Goal: Navigation & Orientation: Understand site structure

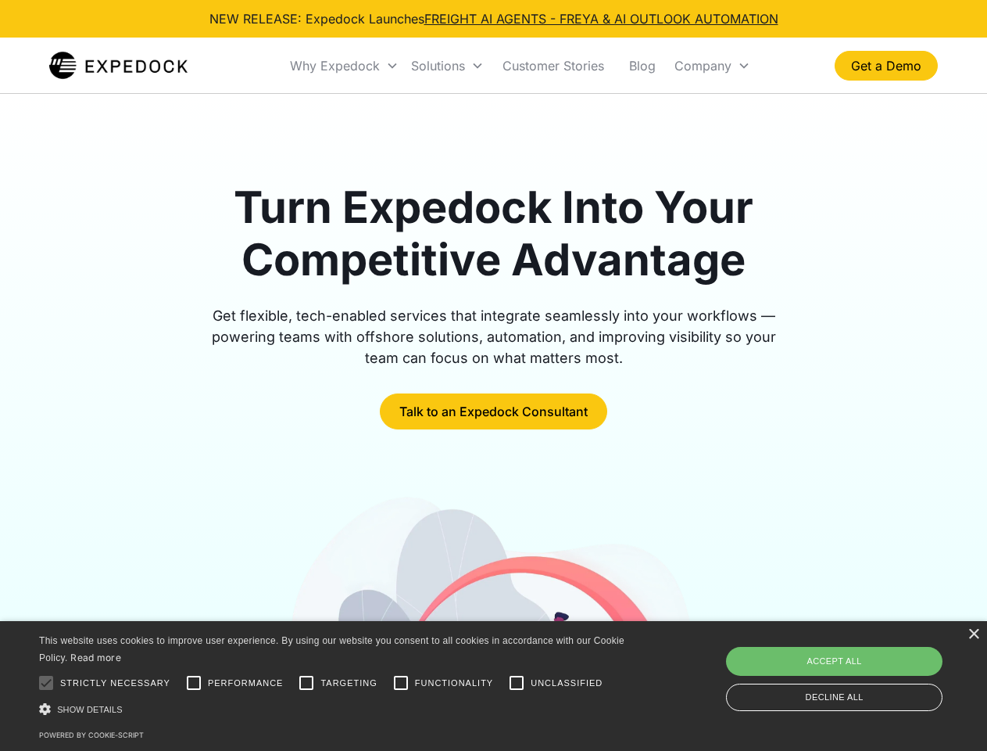
click at [345, 66] on div "Why Expedock" at bounding box center [335, 66] width 90 height 16
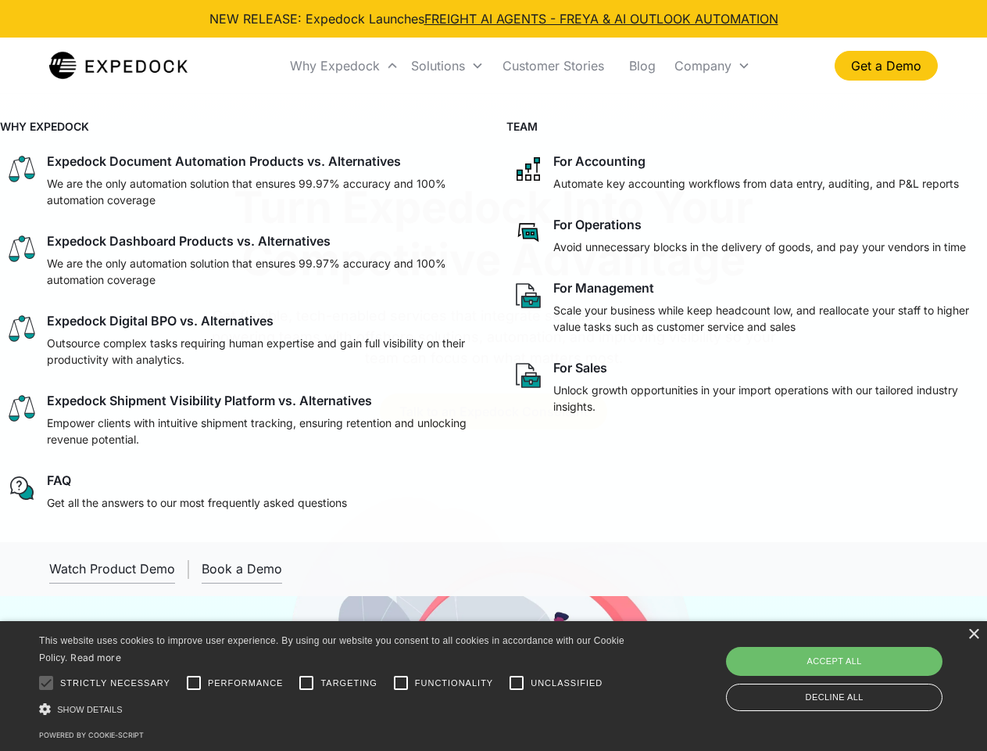
click at [447, 66] on div "Solutions" at bounding box center [438, 66] width 54 height 16
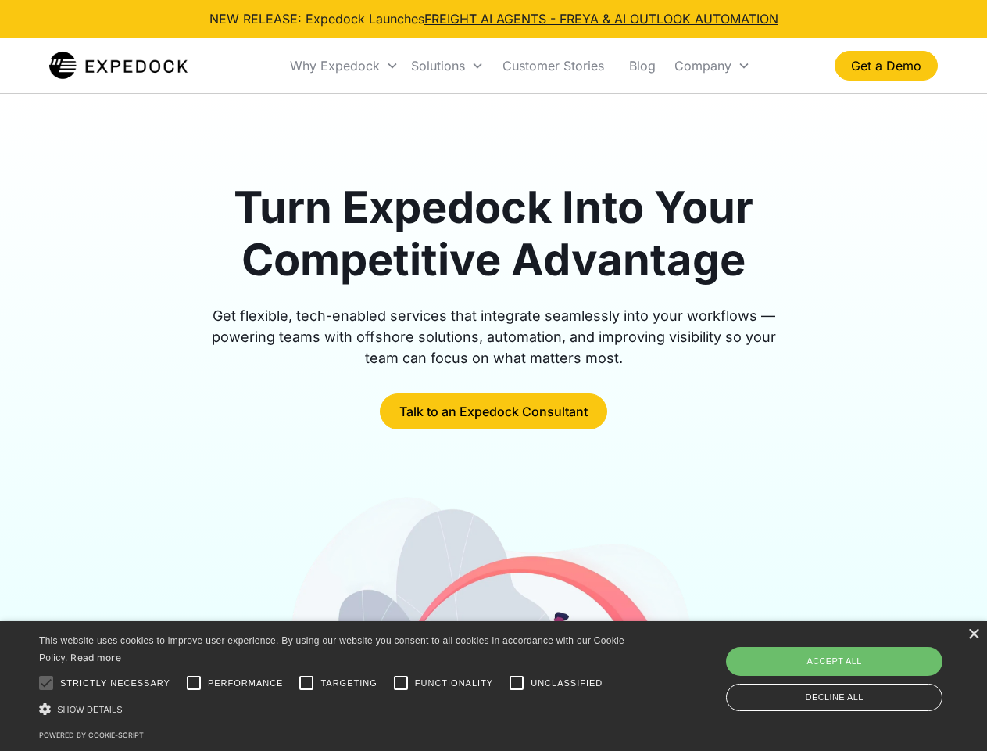
click at [712, 66] on div "Company" at bounding box center [703, 66] width 57 height 16
click at [46, 683] on div at bounding box center [45, 682] width 31 height 31
click at [194, 683] on input "Performance" at bounding box center [193, 682] width 31 height 31
checkbox input "true"
click at [306, 683] on input "Targeting" at bounding box center [306, 682] width 31 height 31
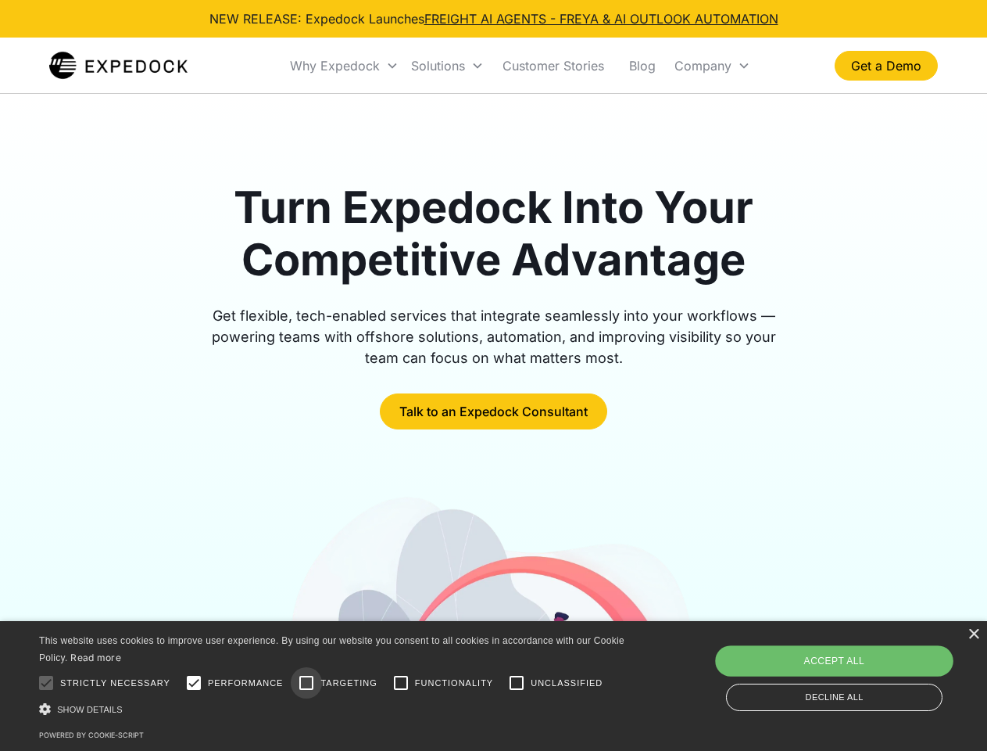
checkbox input "true"
click at [401, 683] on input "Functionality" at bounding box center [400, 682] width 31 height 31
checkbox input "true"
click at [517, 683] on input "Unclassified" at bounding box center [516, 682] width 31 height 31
checkbox input "true"
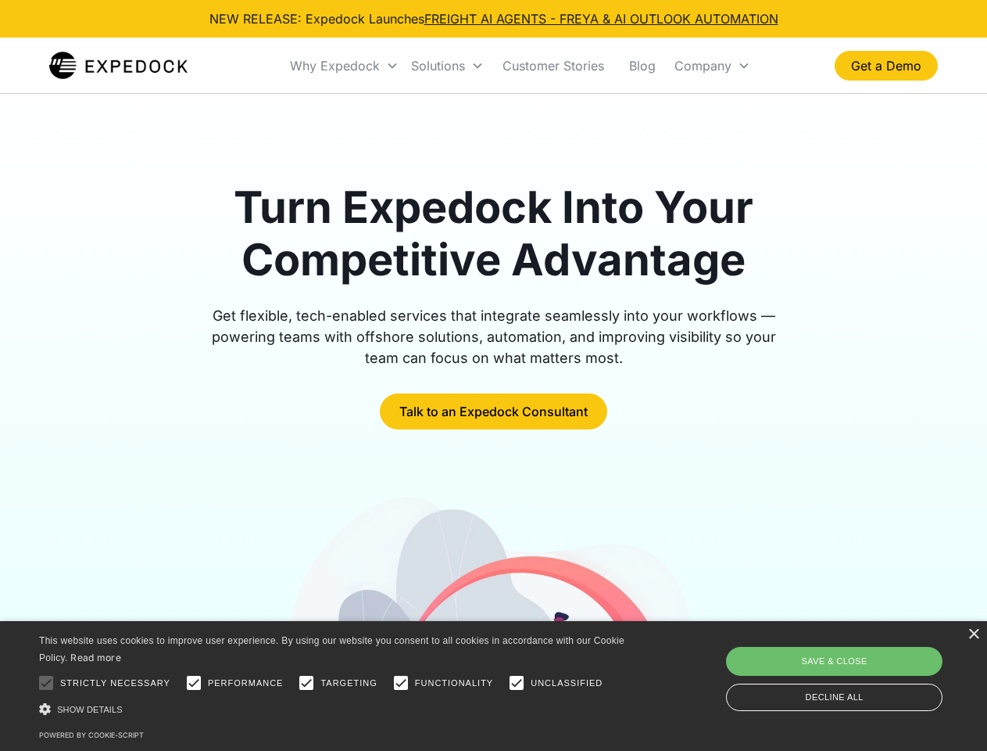
click at [335, 708] on div "Show details Hide details" at bounding box center [334, 708] width 591 height 16
